Goal: Transaction & Acquisition: Purchase product/service

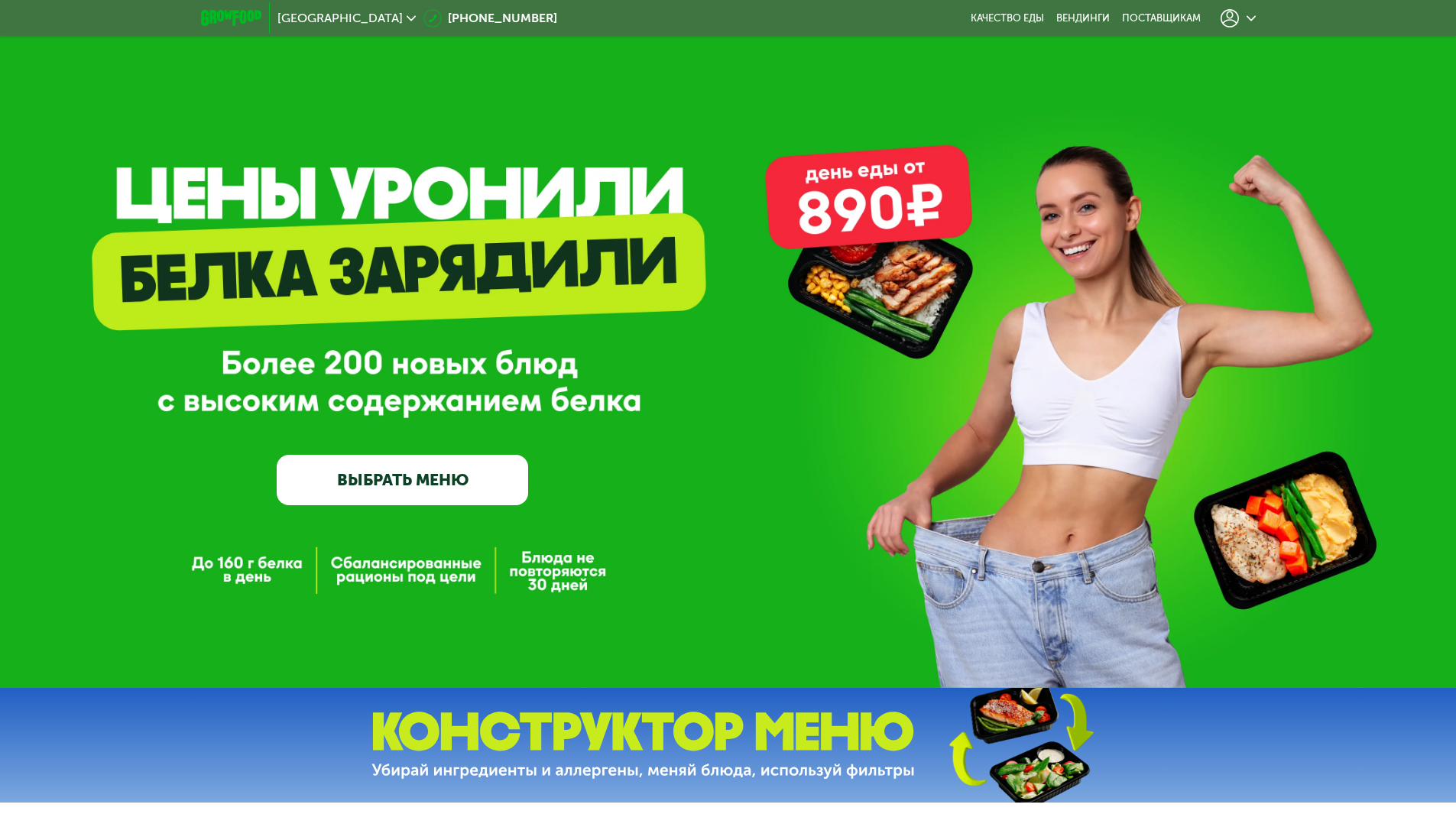
click at [1243, 19] on div at bounding box center [1238, 19] width 35 height 19
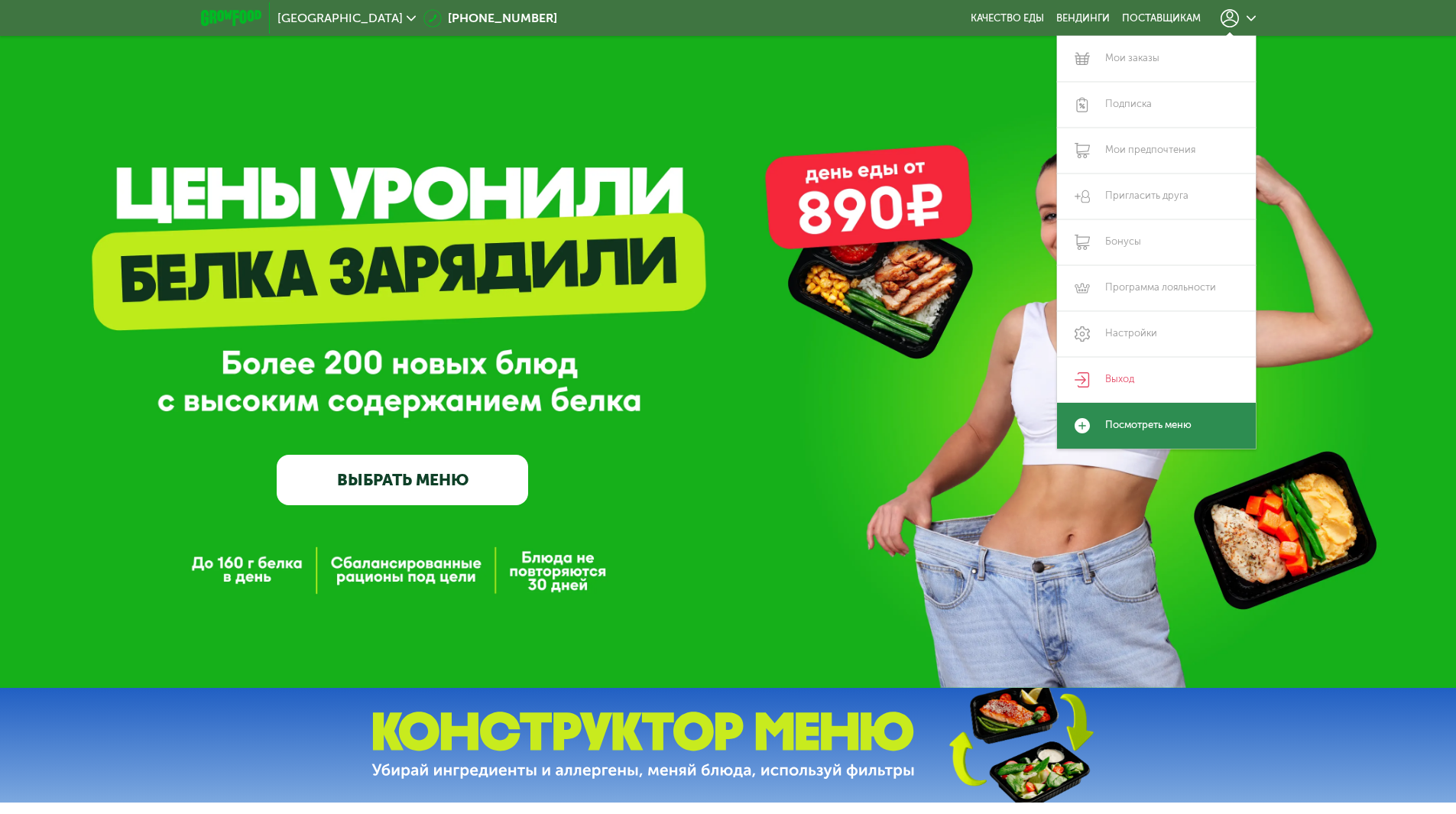
click at [1141, 422] on link "Посмотреть меню" at bounding box center [1156, 425] width 199 height 46
click at [1165, 61] on link "Мои заказы" at bounding box center [1156, 59] width 199 height 46
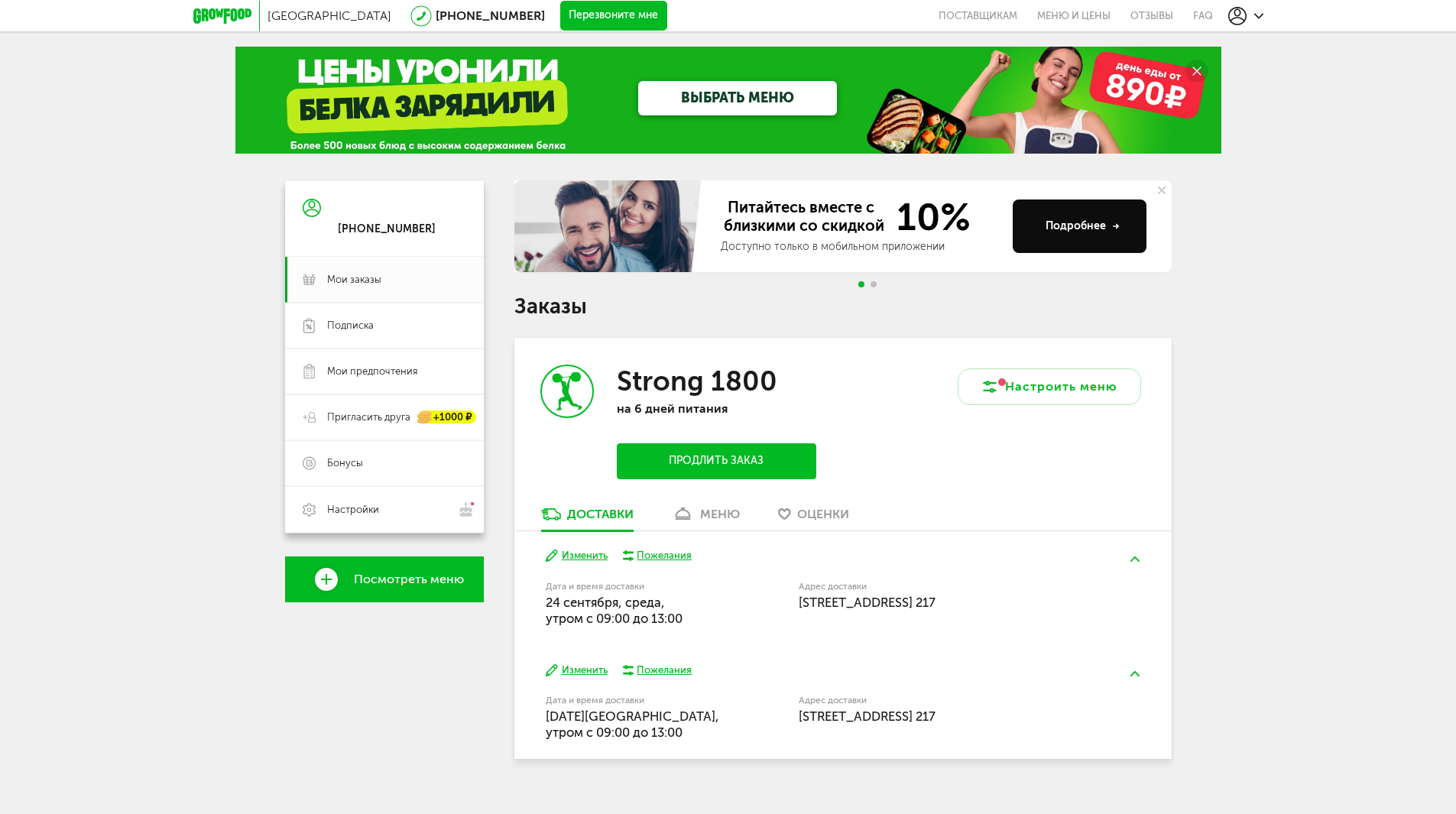
scroll to position [23, 0]
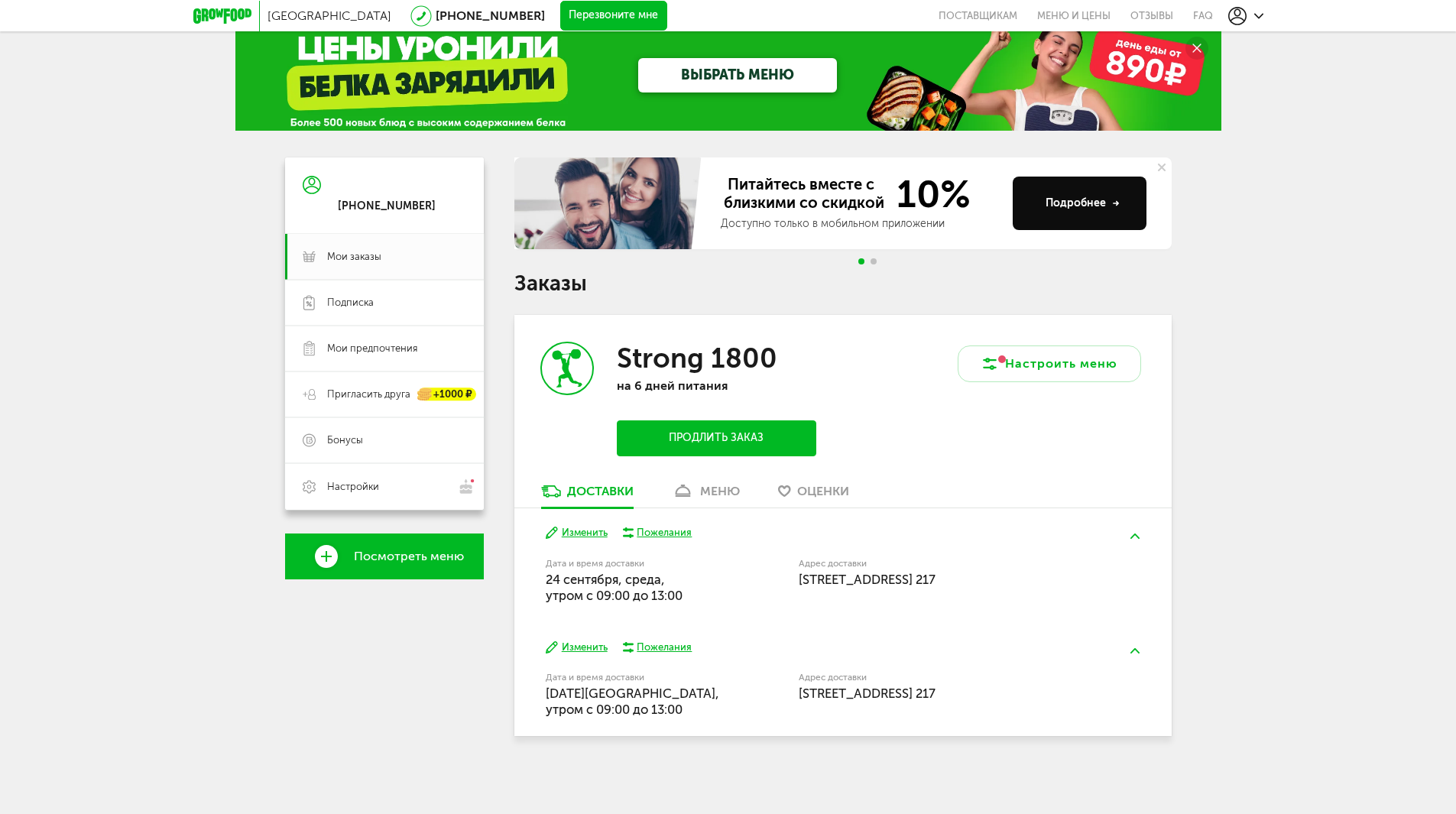
click at [722, 490] on div "меню" at bounding box center [720, 491] width 40 height 15
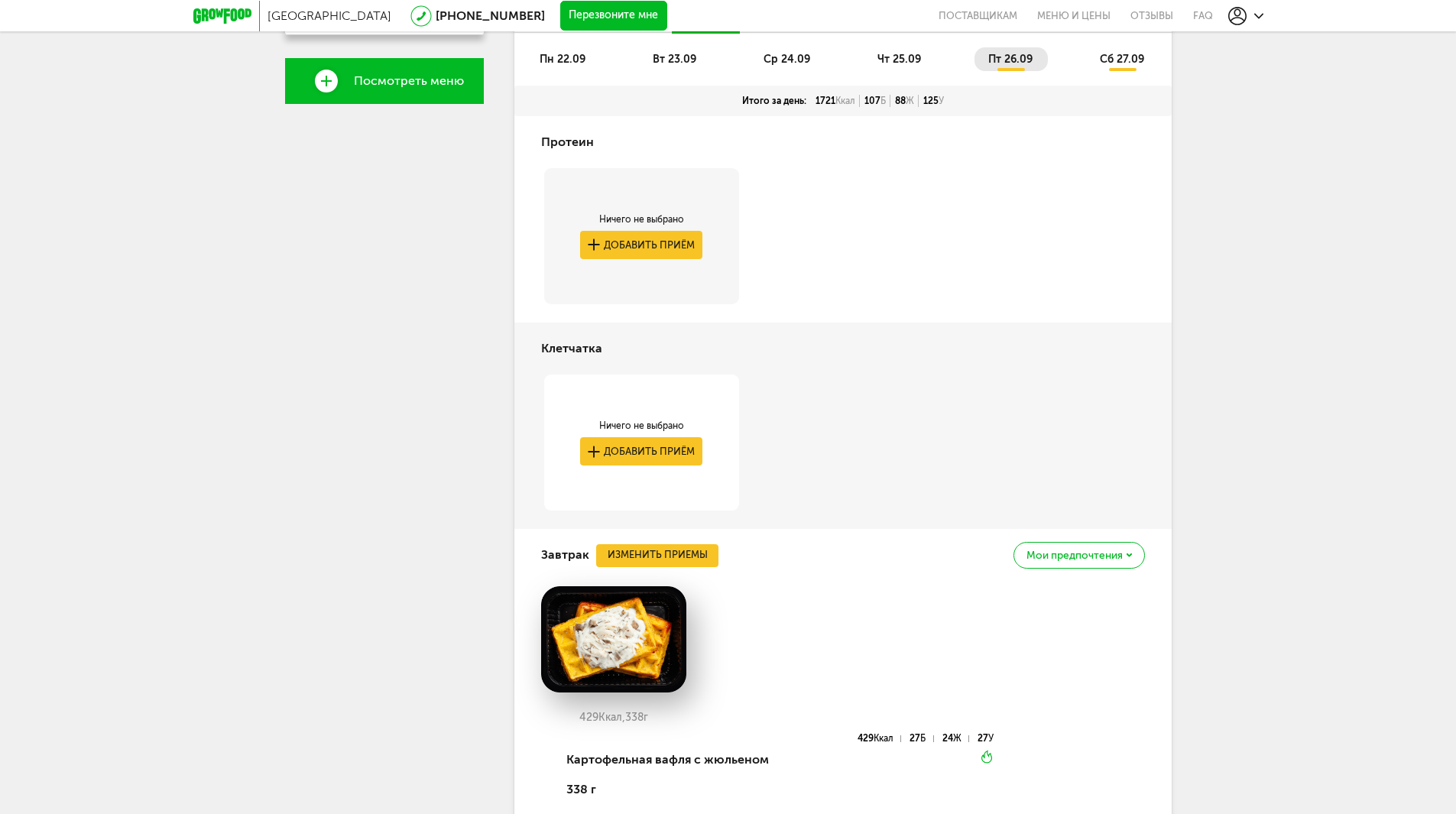
scroll to position [377, 0]
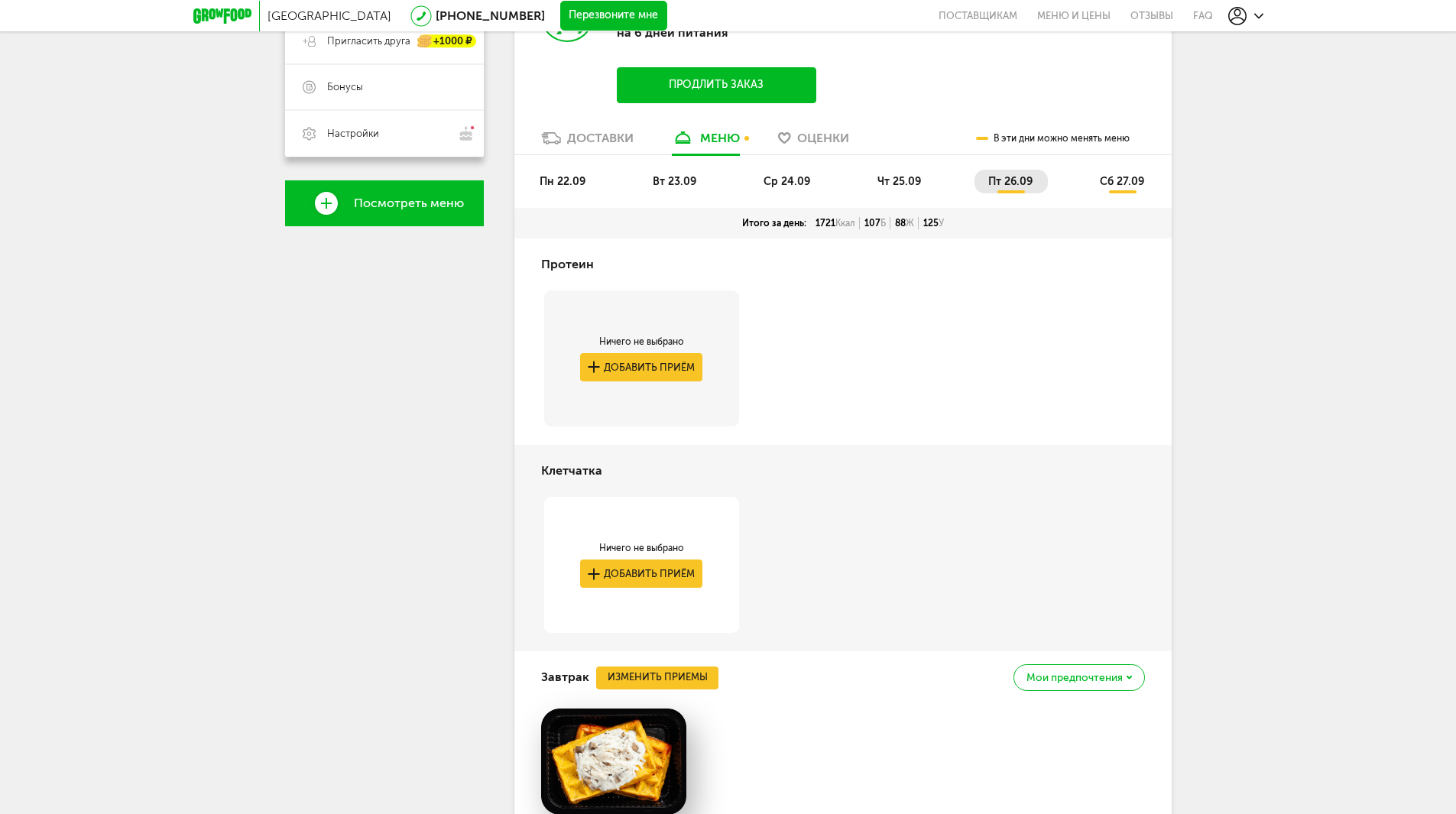
click at [574, 184] on span "пн 22.09" at bounding box center [562, 181] width 46 height 13
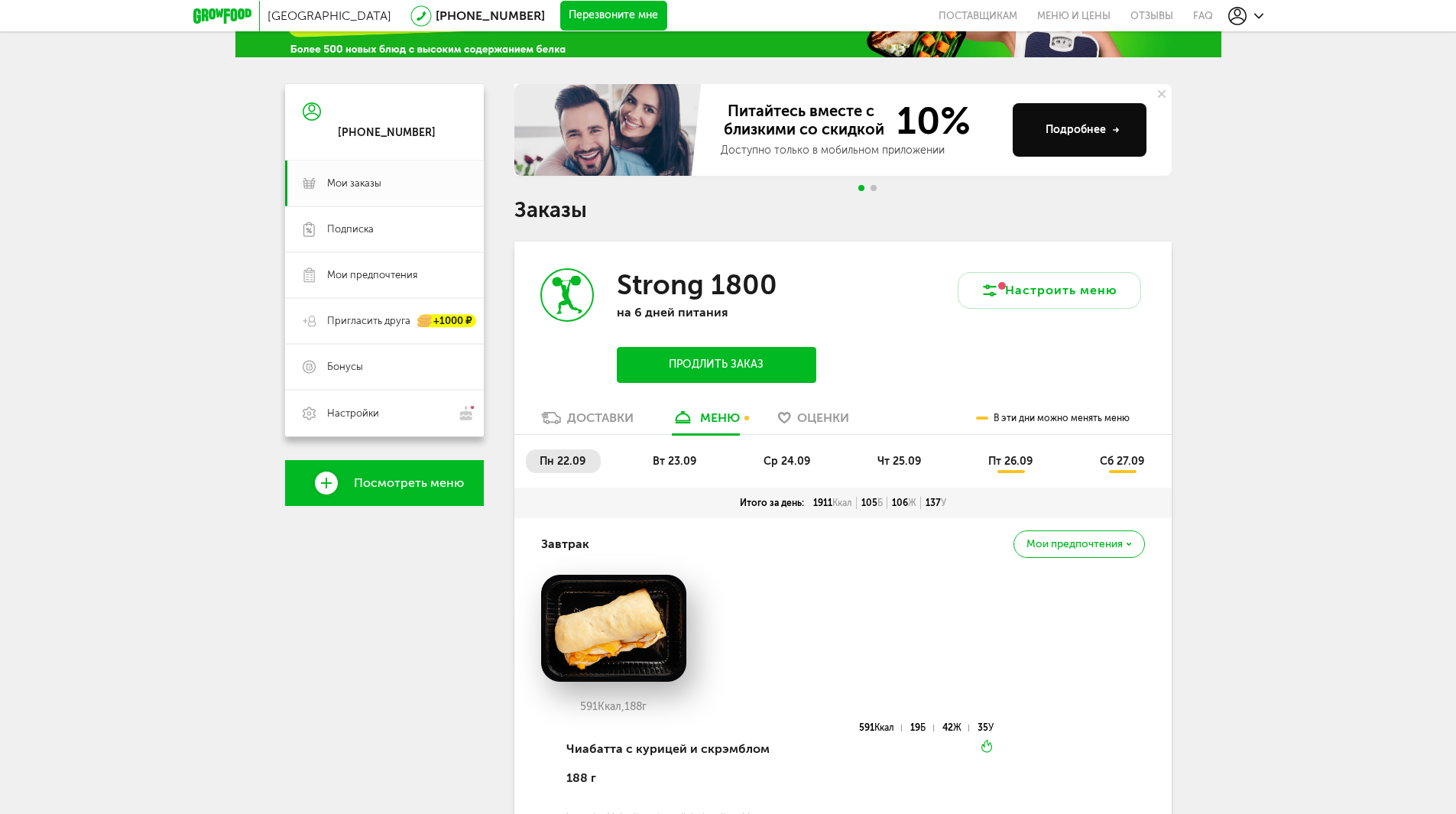
scroll to position [84, 0]
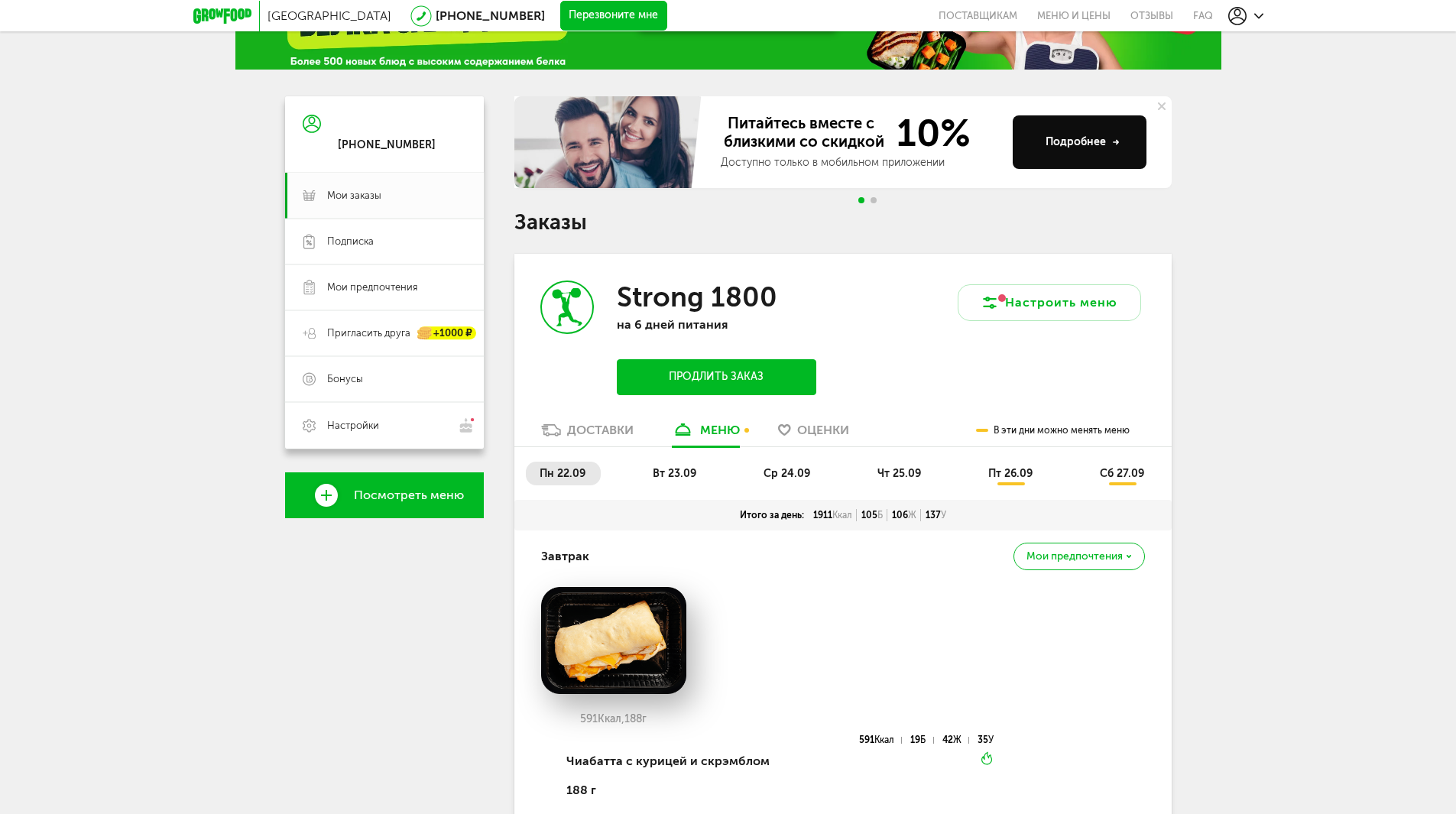
click at [673, 470] on span "вт 23.09" at bounding box center [674, 473] width 43 height 13
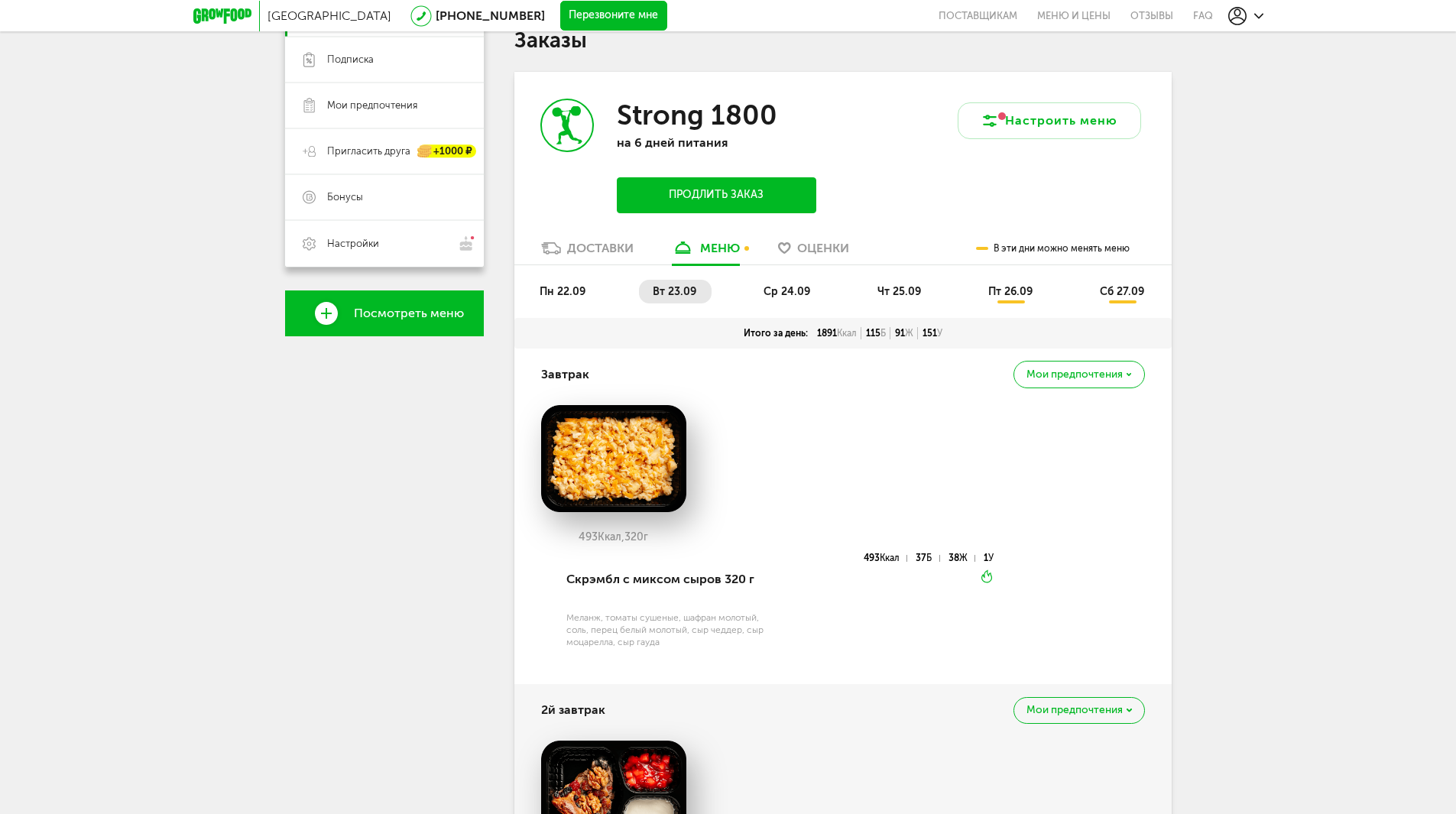
scroll to position [0, 0]
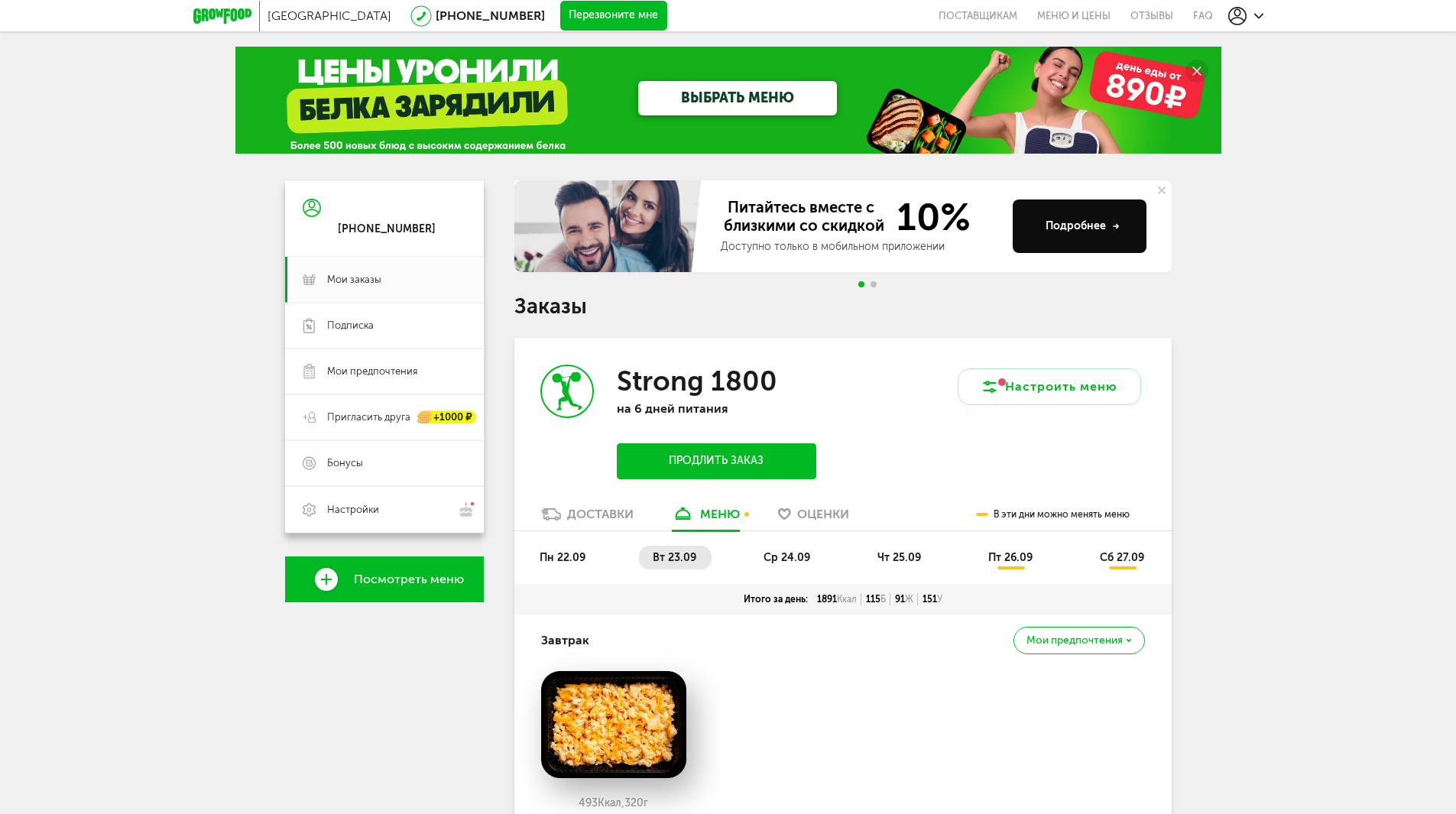
click at [776, 552] on span "ср 24.09" at bounding box center [787, 557] width 46 height 13
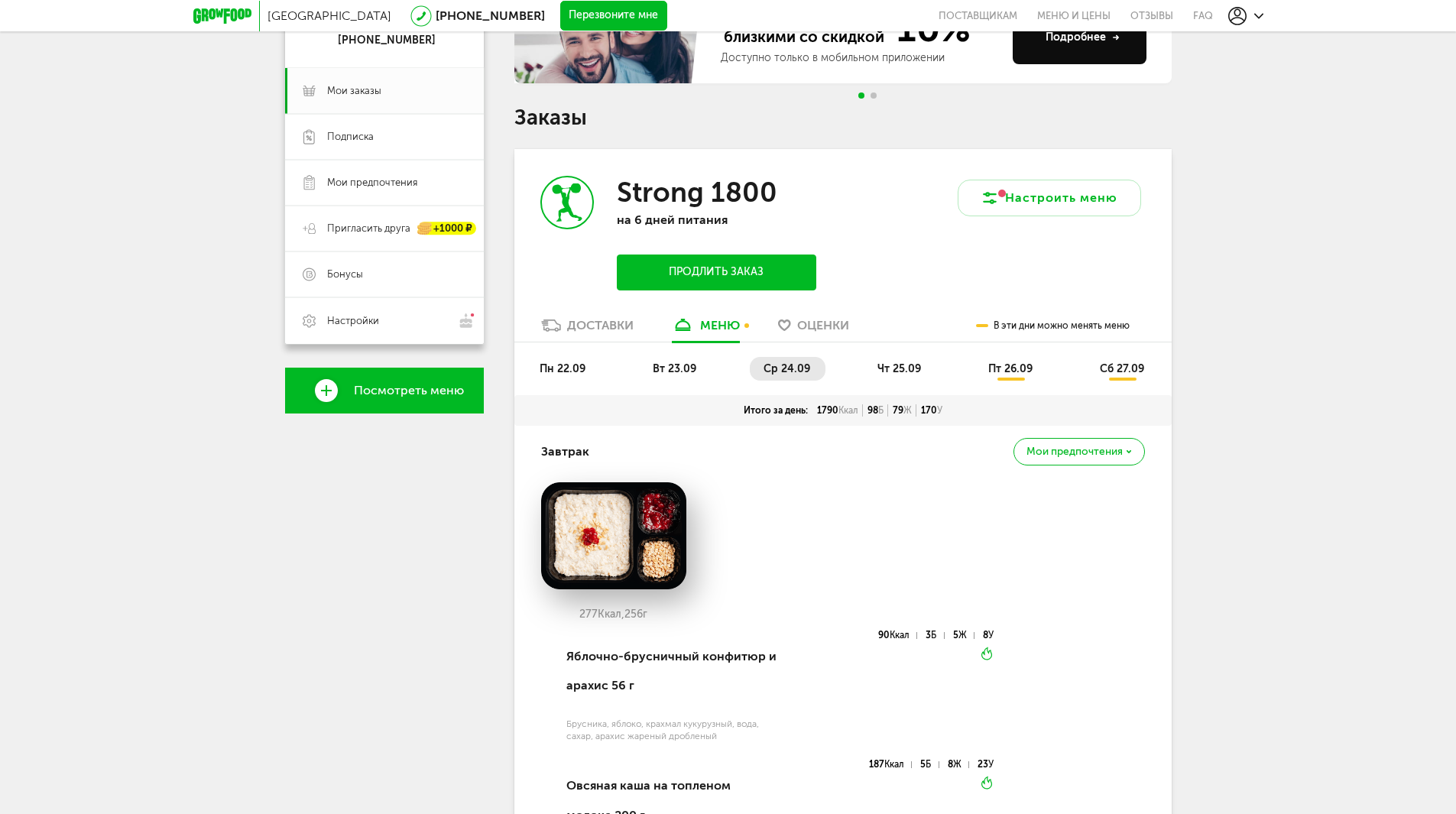
scroll to position [229, 0]
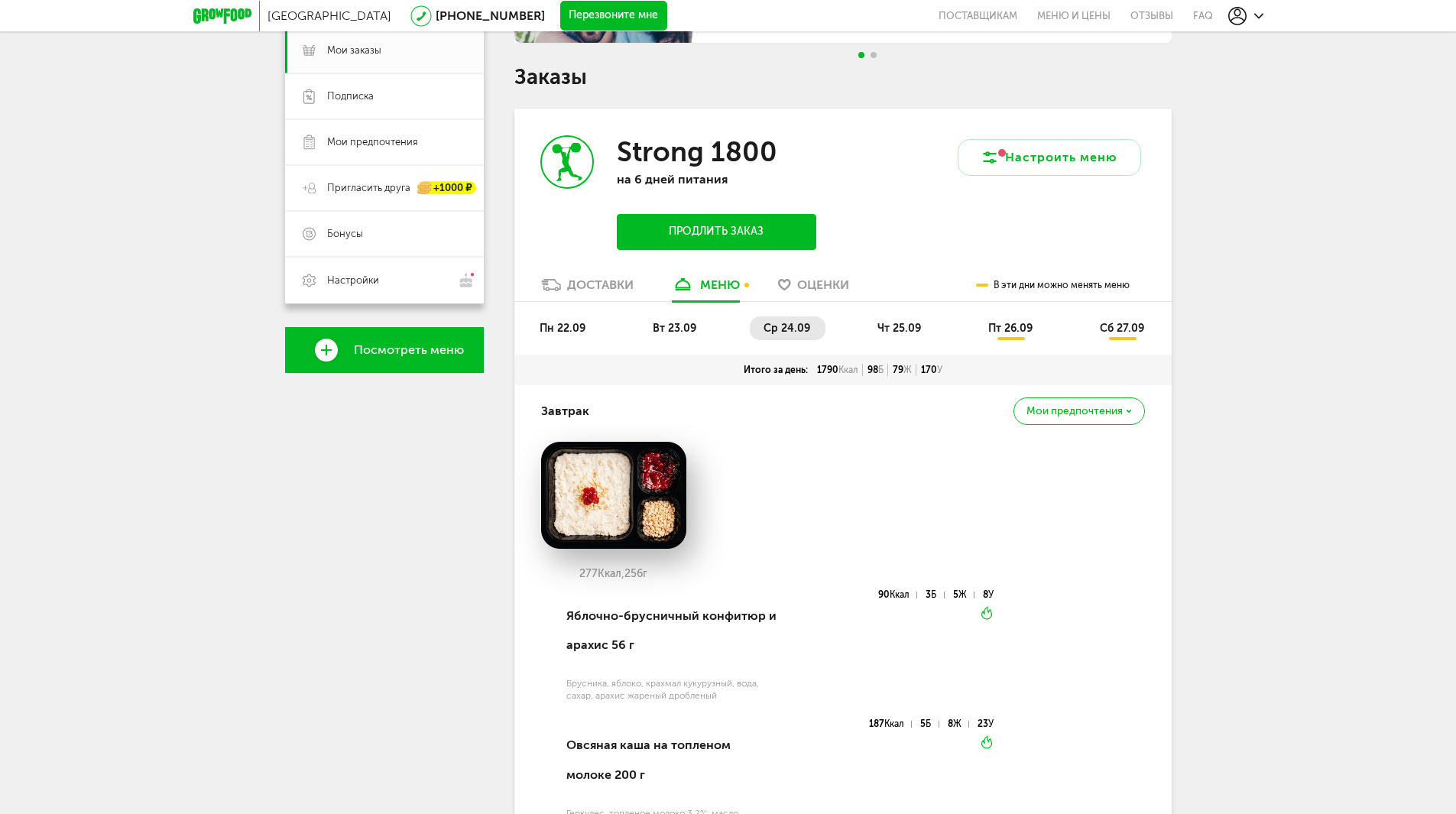
click at [555, 325] on span "пн 22.09" at bounding box center [562, 328] width 46 height 13
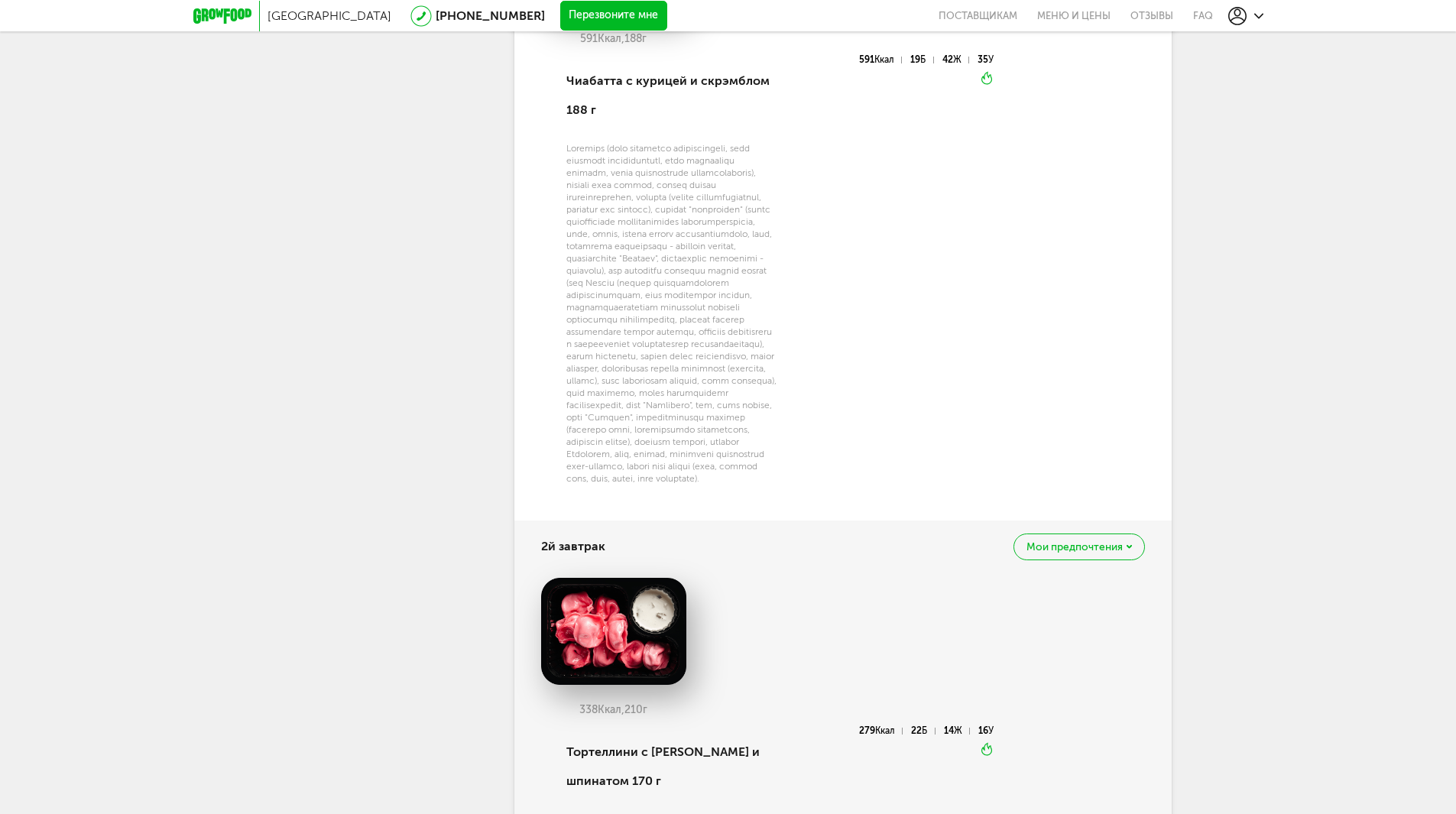
scroll to position [688, 0]
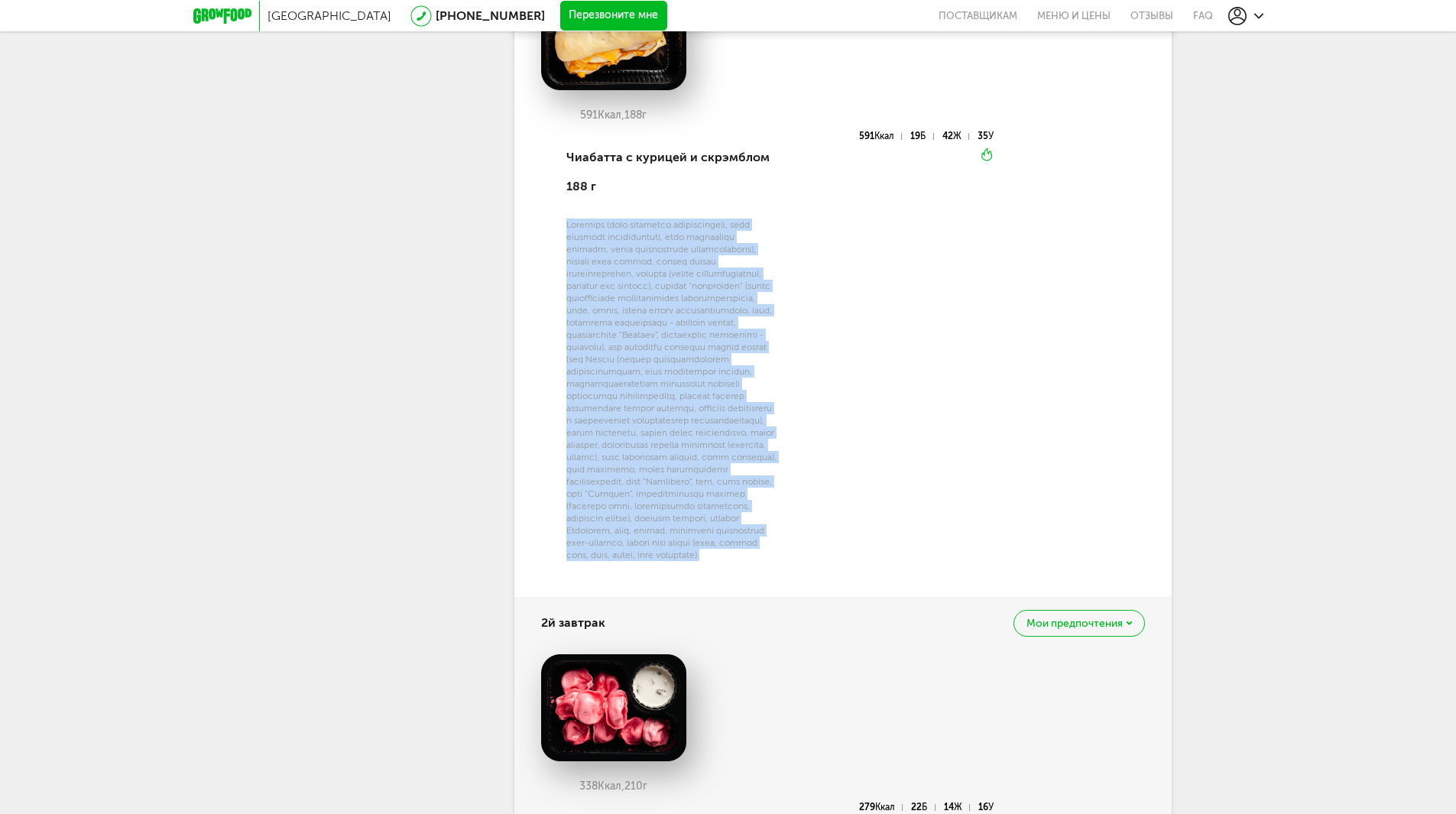
drag, startPoint x: 645, startPoint y: 594, endPoint x: 612, endPoint y: 204, distance: 391.4
click at [612, 206] on div "Чиабатта с курицей и скрэмблом 188 г" at bounding box center [669, 355] width 215 height 448
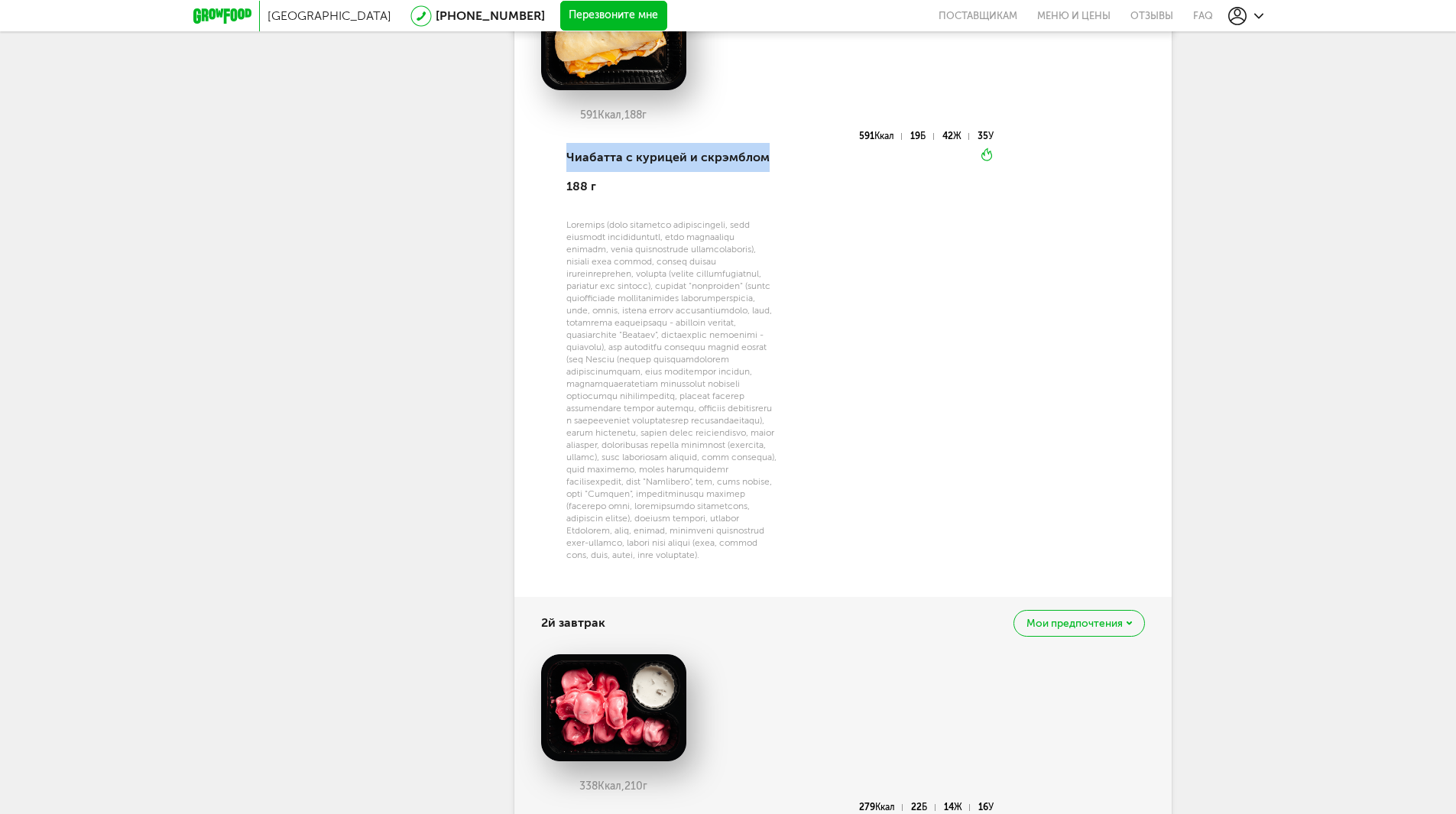
drag, startPoint x: 568, startPoint y: 156, endPoint x: 776, endPoint y: 159, distance: 208.0
click at [776, 159] on div "Чиабатта с курицей и скрэмблом 188 г" at bounding box center [672, 172] width 211 height 82
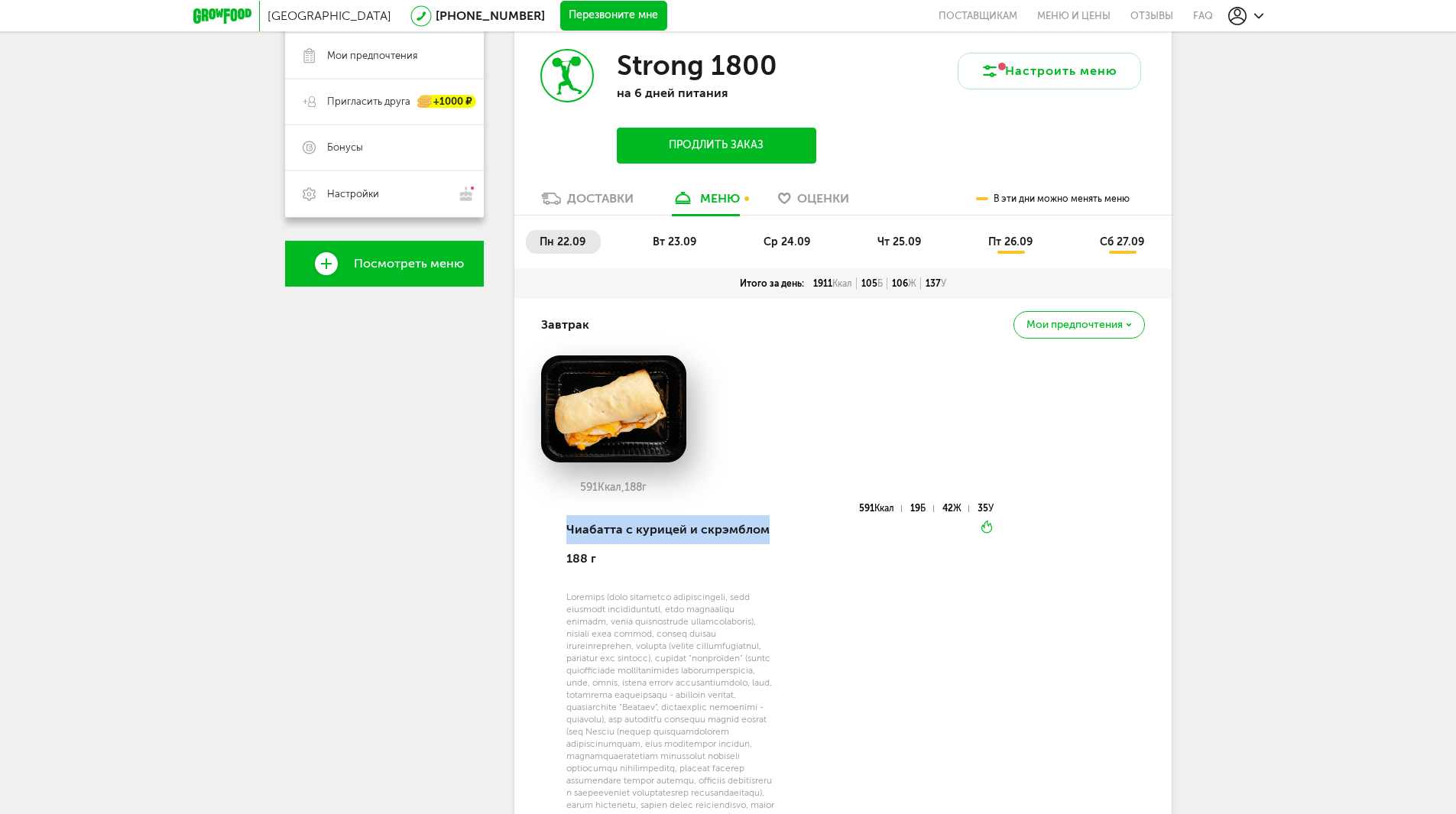
scroll to position [306, 0]
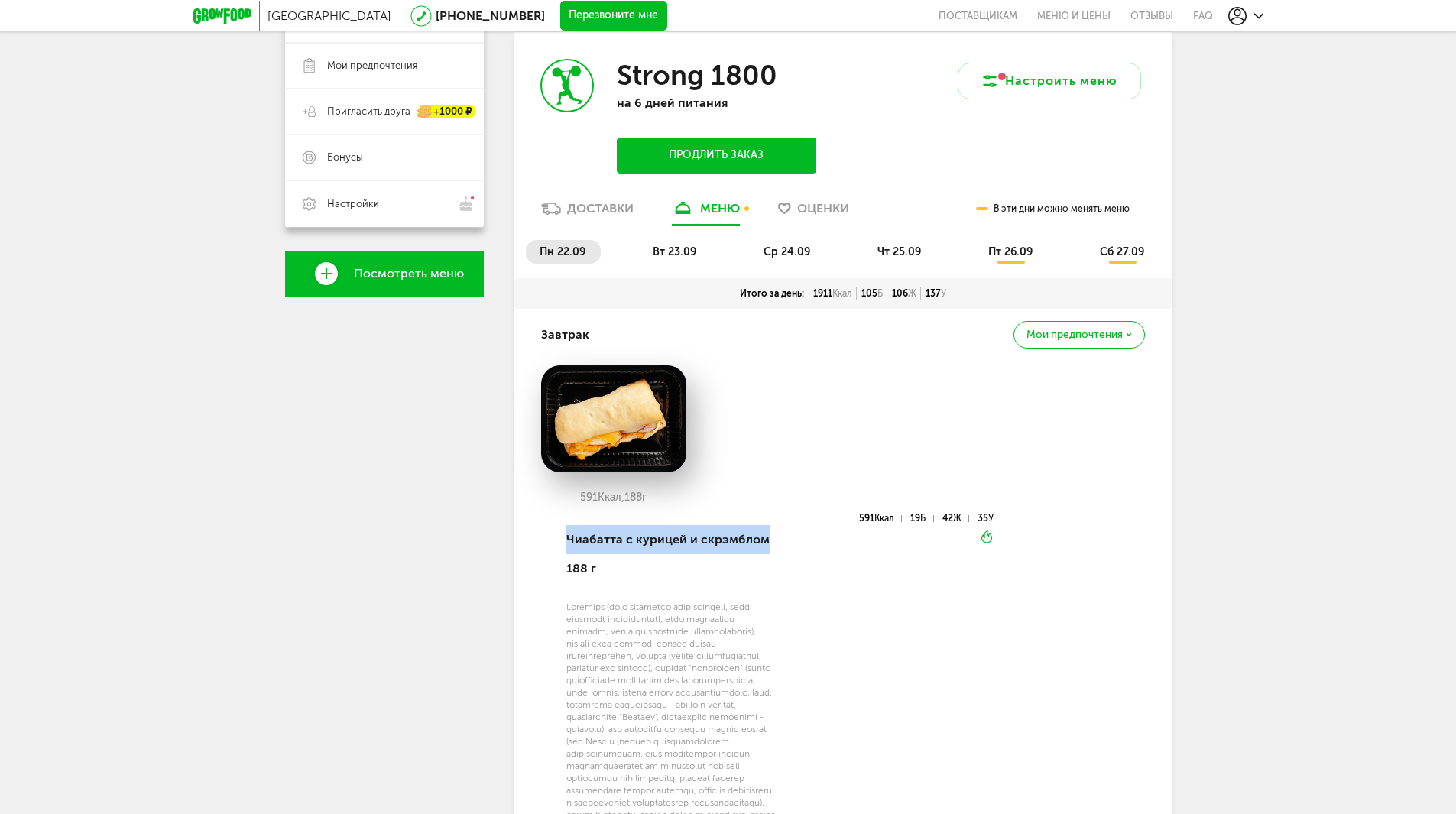
copy div "Чиабатта с курицей и скрэмблом"
